Goal: Transaction & Acquisition: Purchase product/service

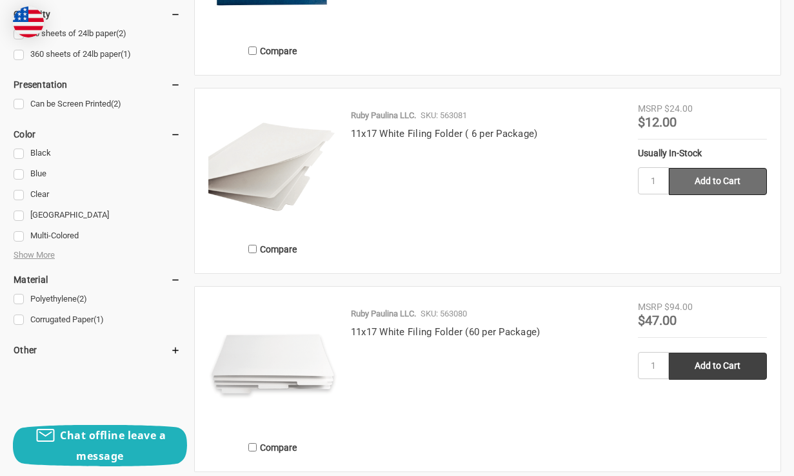
click at [716, 170] on input "Add to Cart" at bounding box center [718, 181] width 98 height 27
type input "Add to Cart"
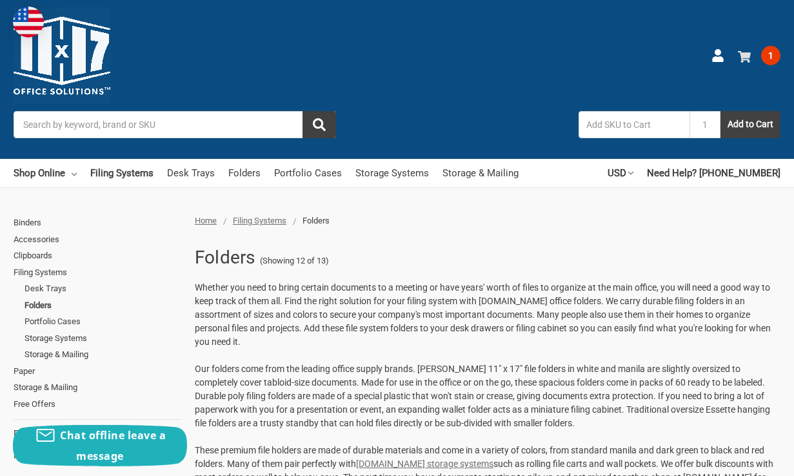
click at [741, 54] on use at bounding box center [744, 57] width 13 height 12
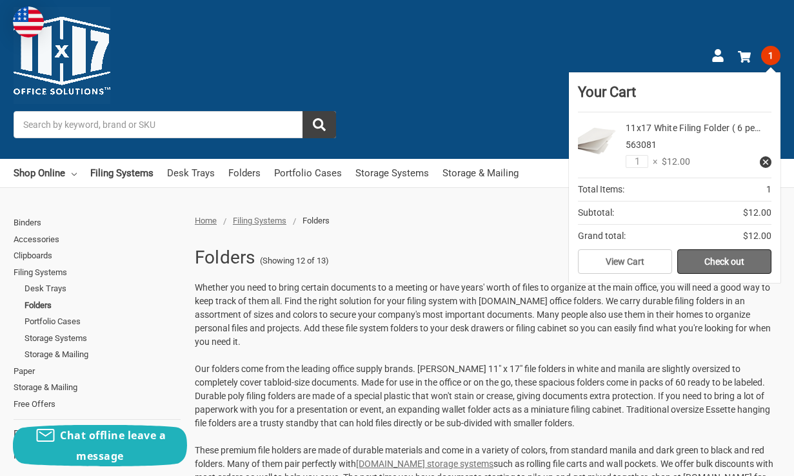
click at [713, 260] on link "Check out" at bounding box center [725, 261] width 94 height 25
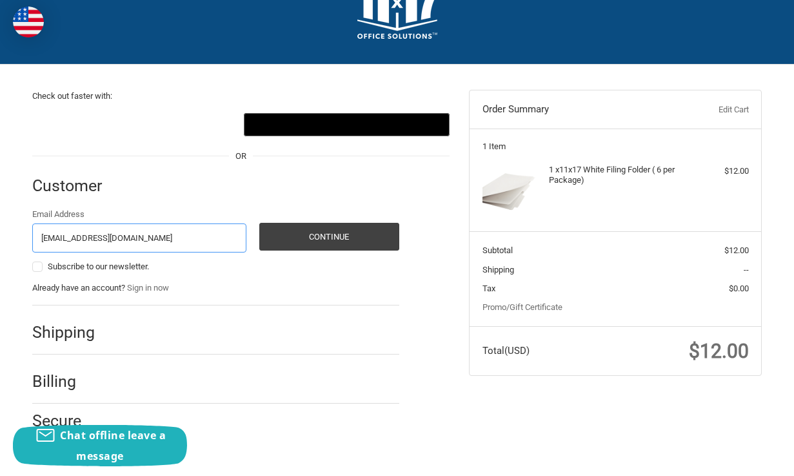
type input "[EMAIL_ADDRESS][DOMAIN_NAME]"
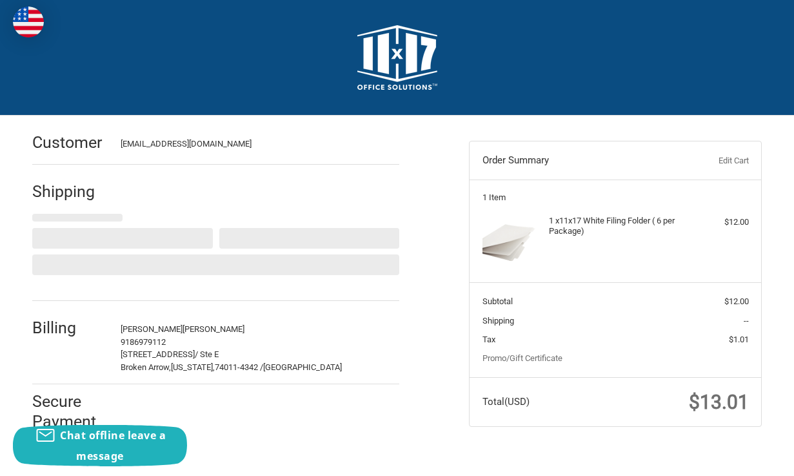
select select "US"
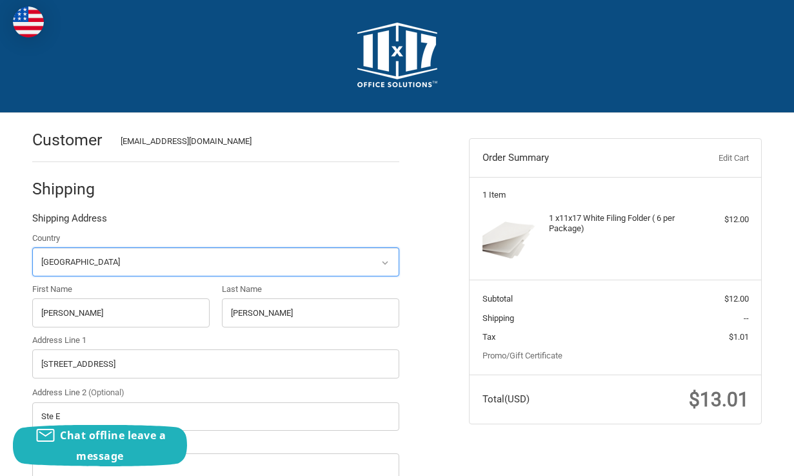
select select "OK"
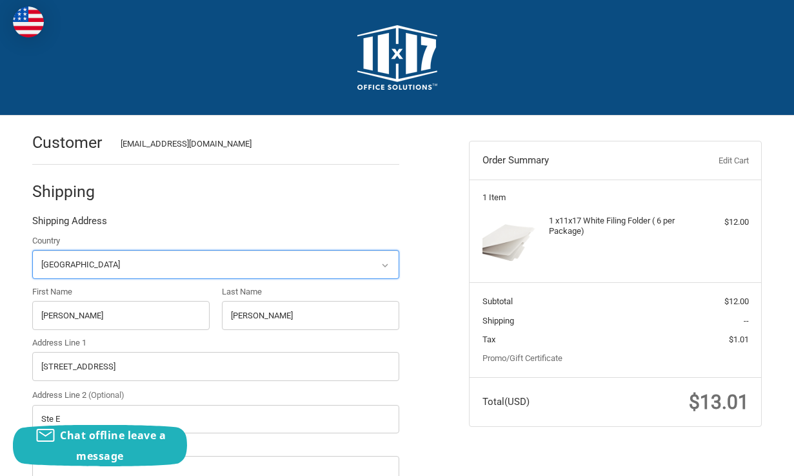
radio input "true"
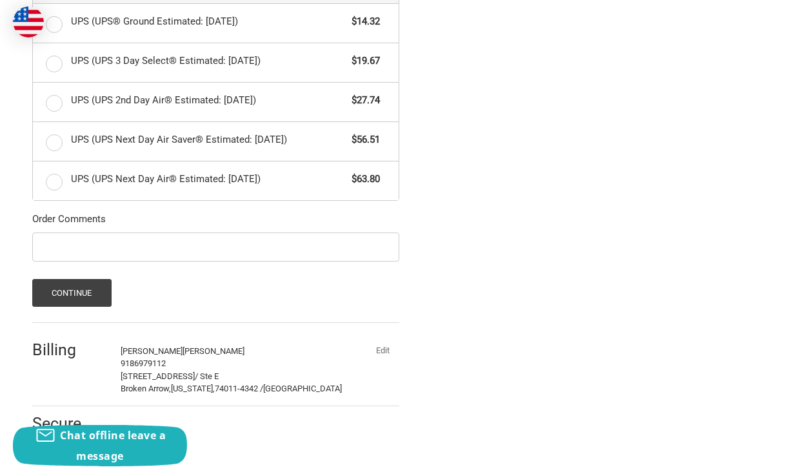
scroll to position [686, 0]
click at [54, 287] on button "Continue" at bounding box center [71, 293] width 79 height 28
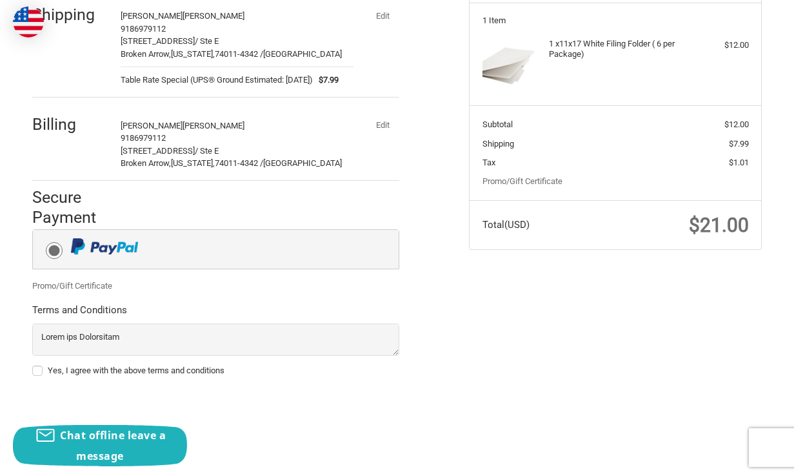
scroll to position [185, 0]
click at [34, 364] on div "Yes, I agree with the above terms and conditions" at bounding box center [215, 372] width 367 height 17
click at [37, 372] on label "Yes, I agree with the above terms and conditions" at bounding box center [215, 370] width 367 height 10
click at [33, 365] on input "Yes, I agree with the above terms and conditions" at bounding box center [32, 364] width 1 height 1
checkbox input "true"
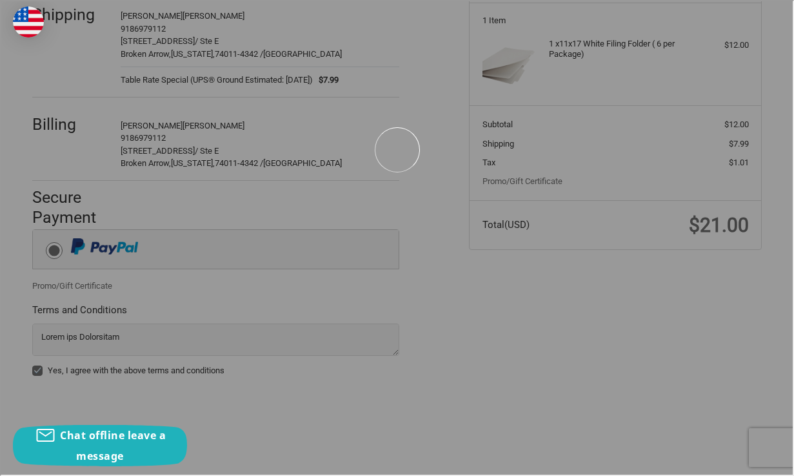
scroll to position [173, 0]
